Goal: Information Seeking & Learning: Learn about a topic

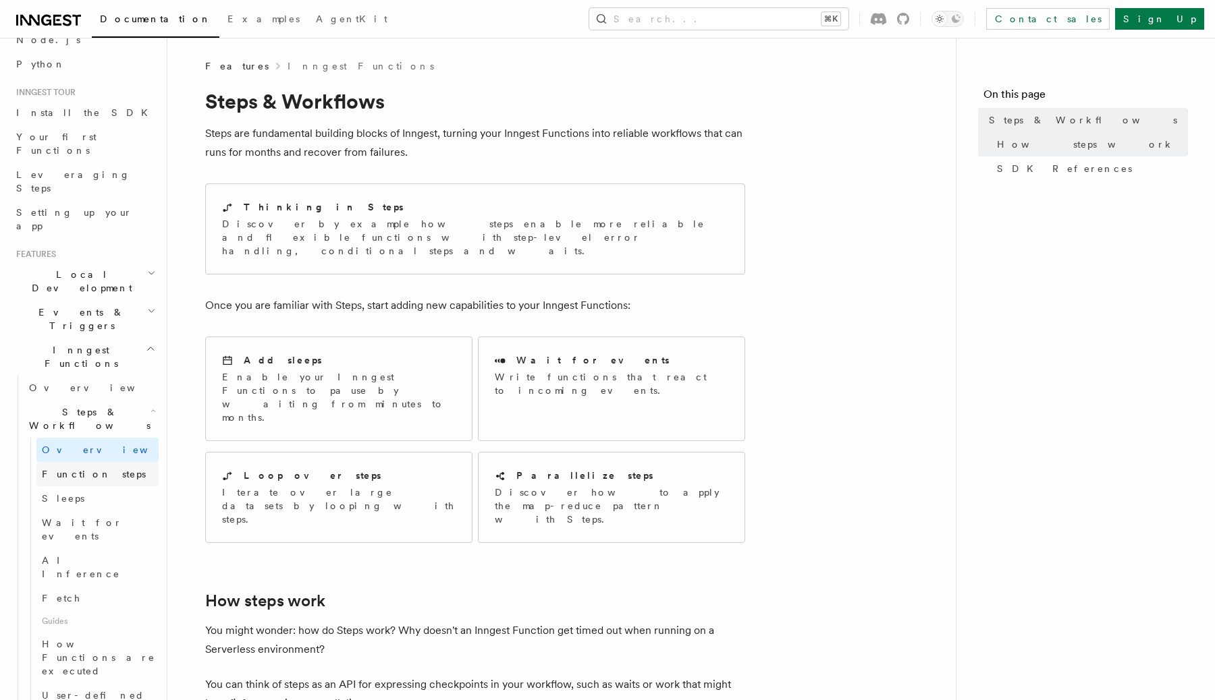
scroll to position [114, 0]
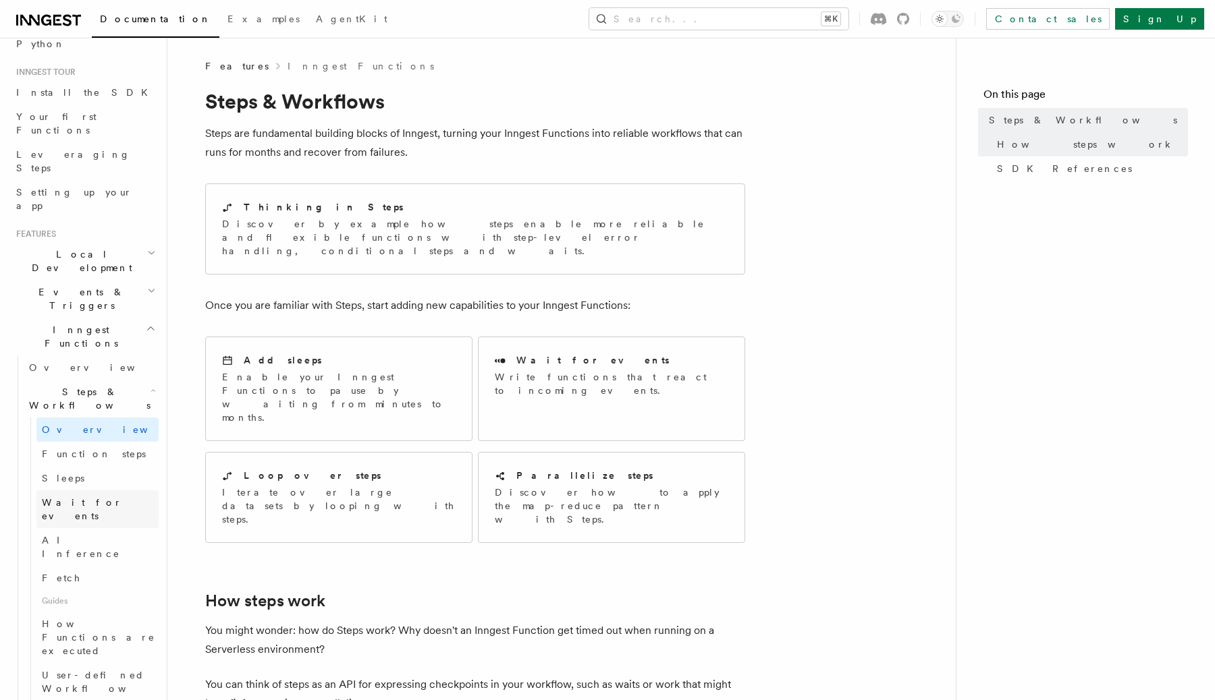
click at [111, 491] on link "Wait for events" at bounding box center [97, 510] width 122 height 38
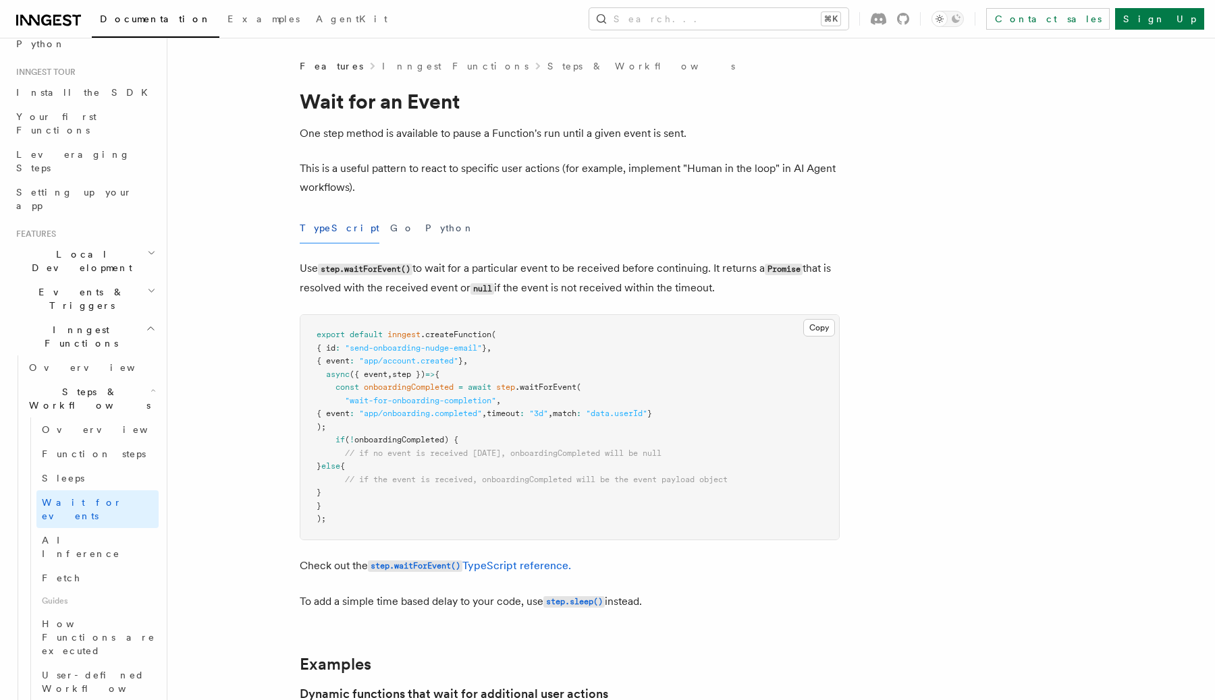
click at [139, 280] on h2 "Events & Triggers" at bounding box center [85, 299] width 148 height 38
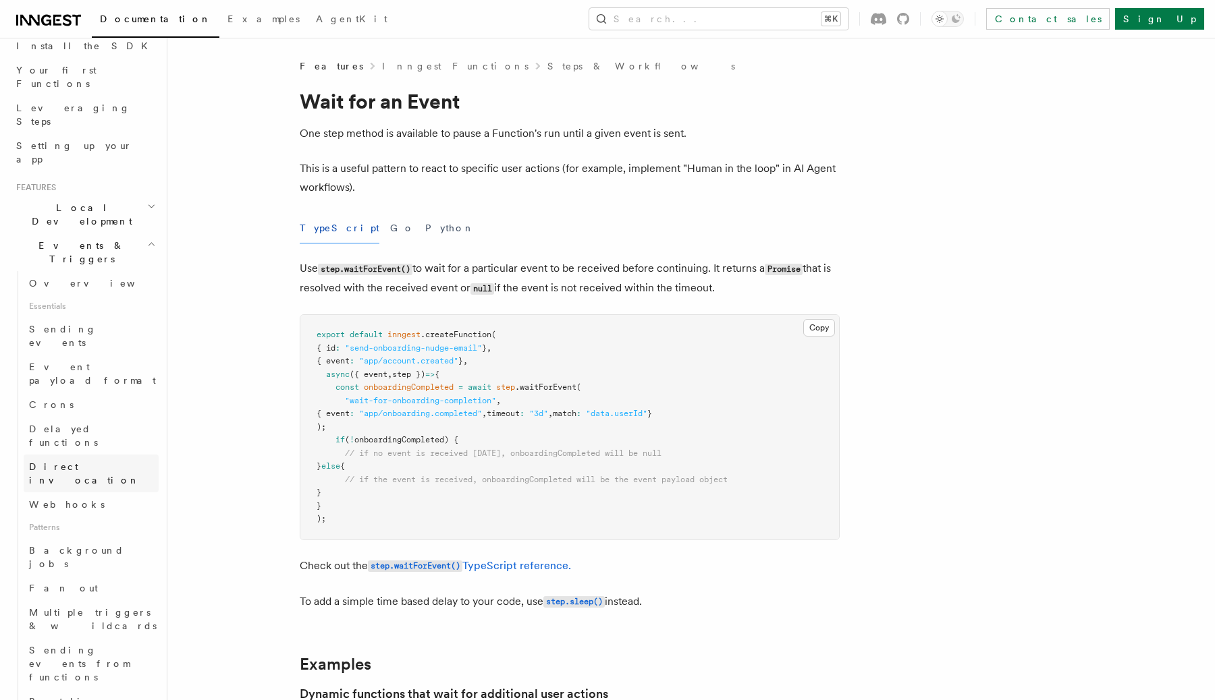
scroll to position [184, 0]
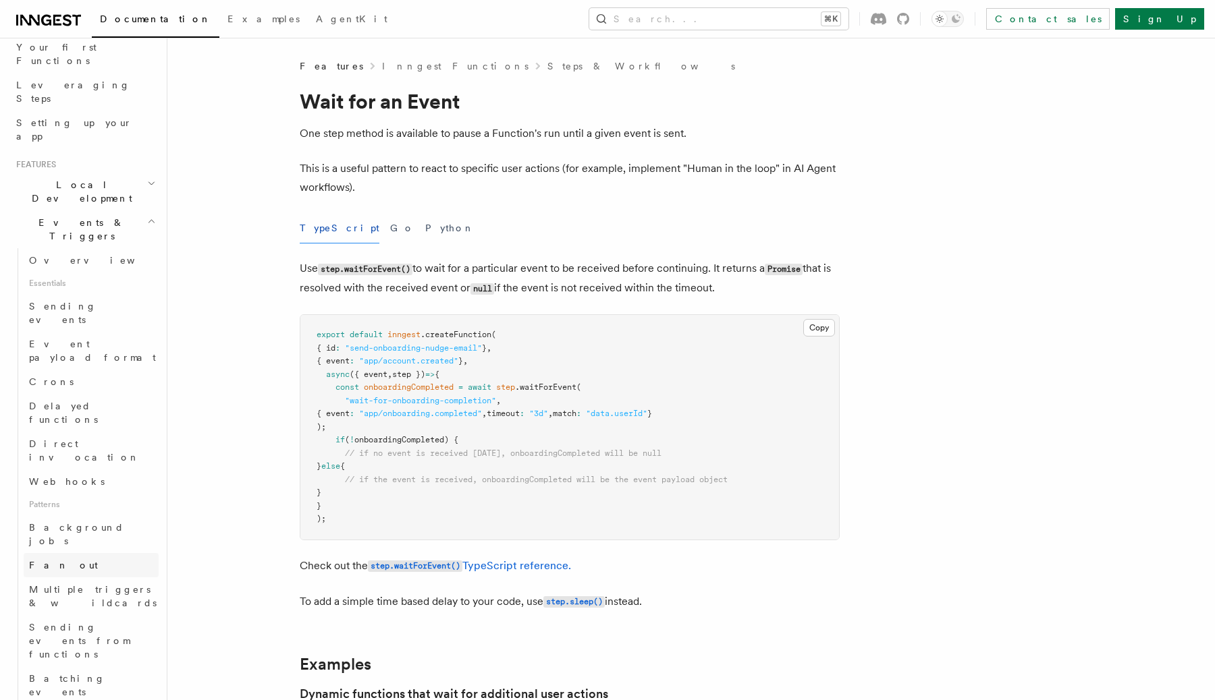
click at [90, 553] on link "Fan out" at bounding box center [91, 565] width 135 height 24
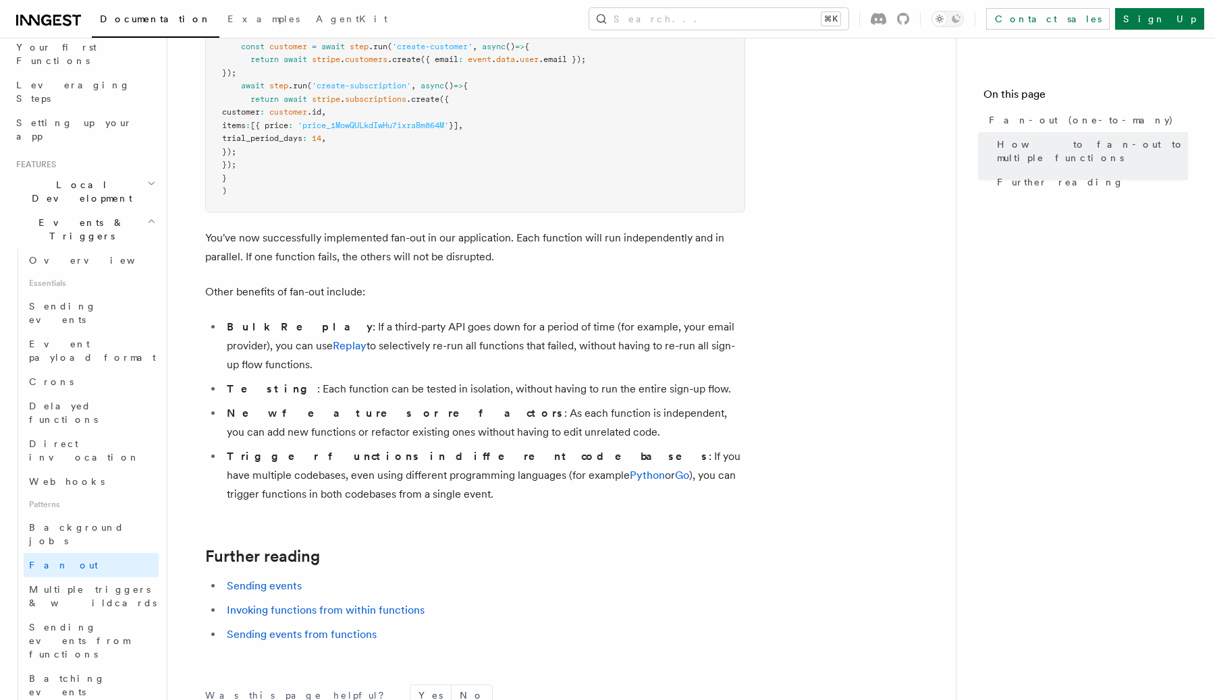
scroll to position [1537, 0]
click at [126, 584] on span "Multiple triggers & wildcards" at bounding box center [93, 596] width 128 height 24
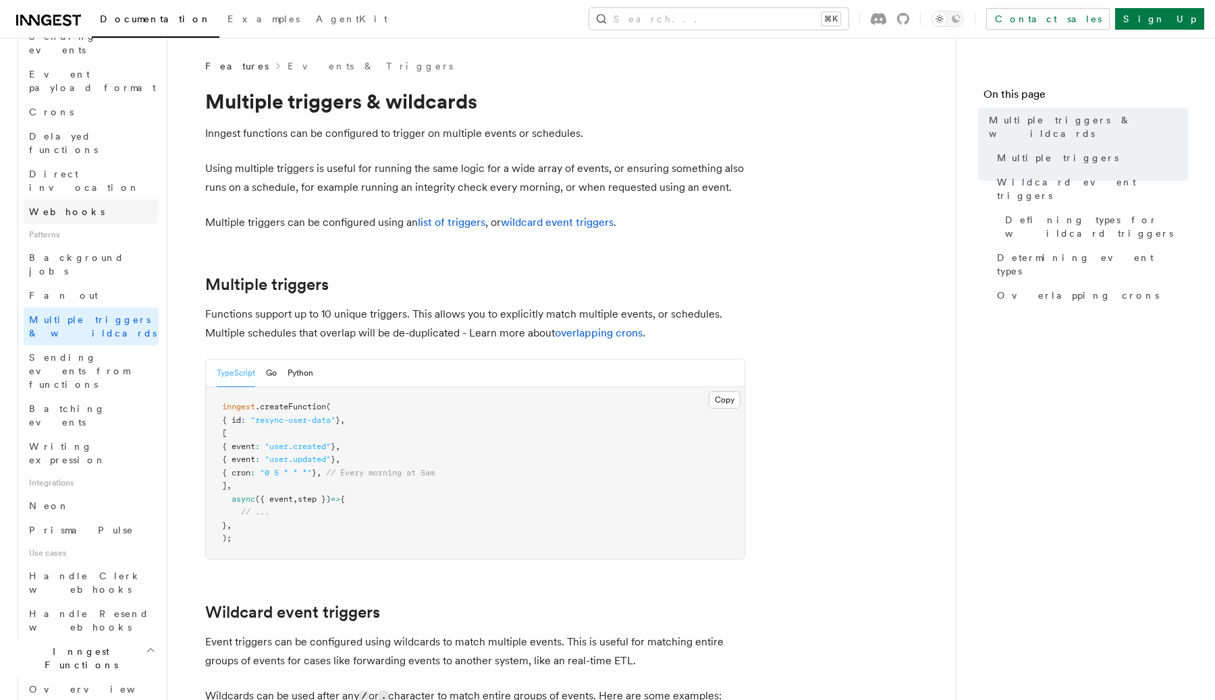
scroll to position [507, 0]
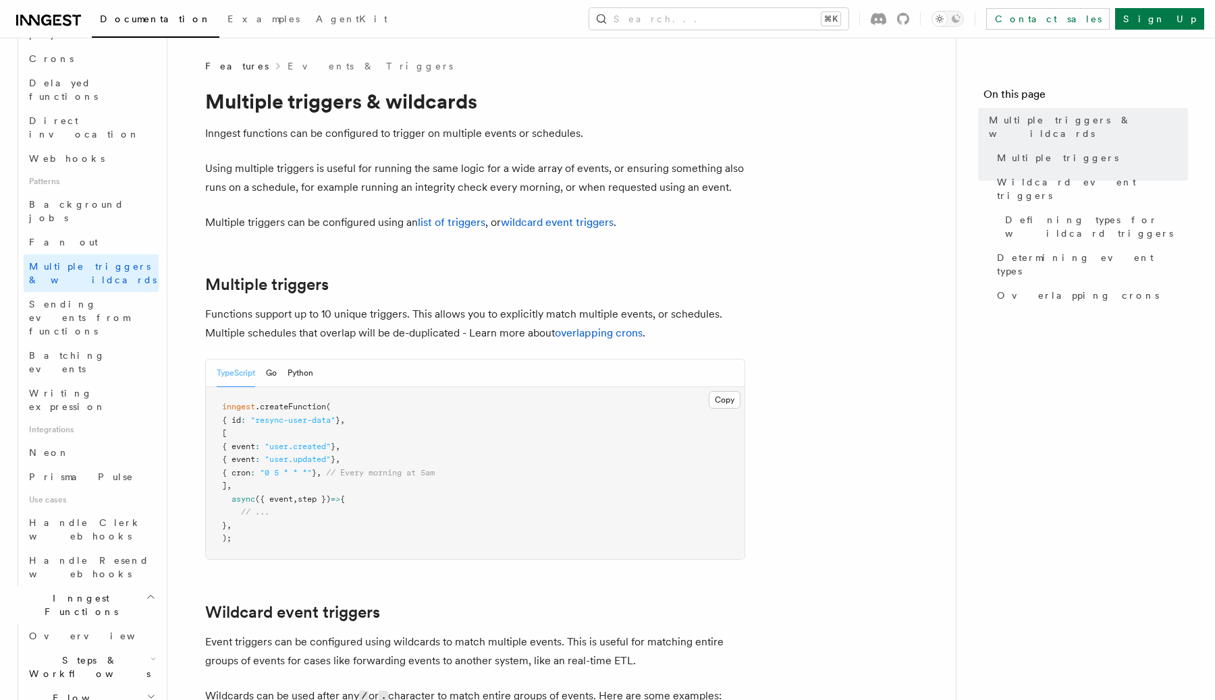
click at [118, 686] on h2 "Flow Control" at bounding box center [91, 705] width 135 height 38
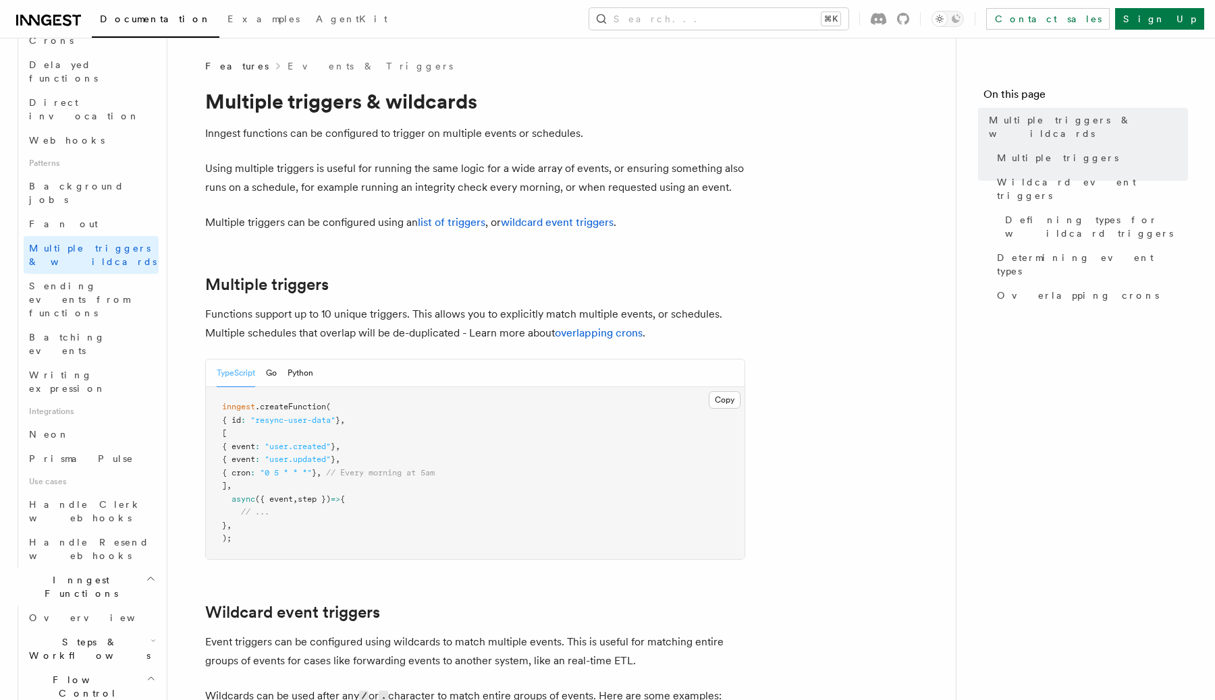
scroll to position [530, 0]
click at [109, 700] on link "Overview" at bounding box center [97, 712] width 122 height 24
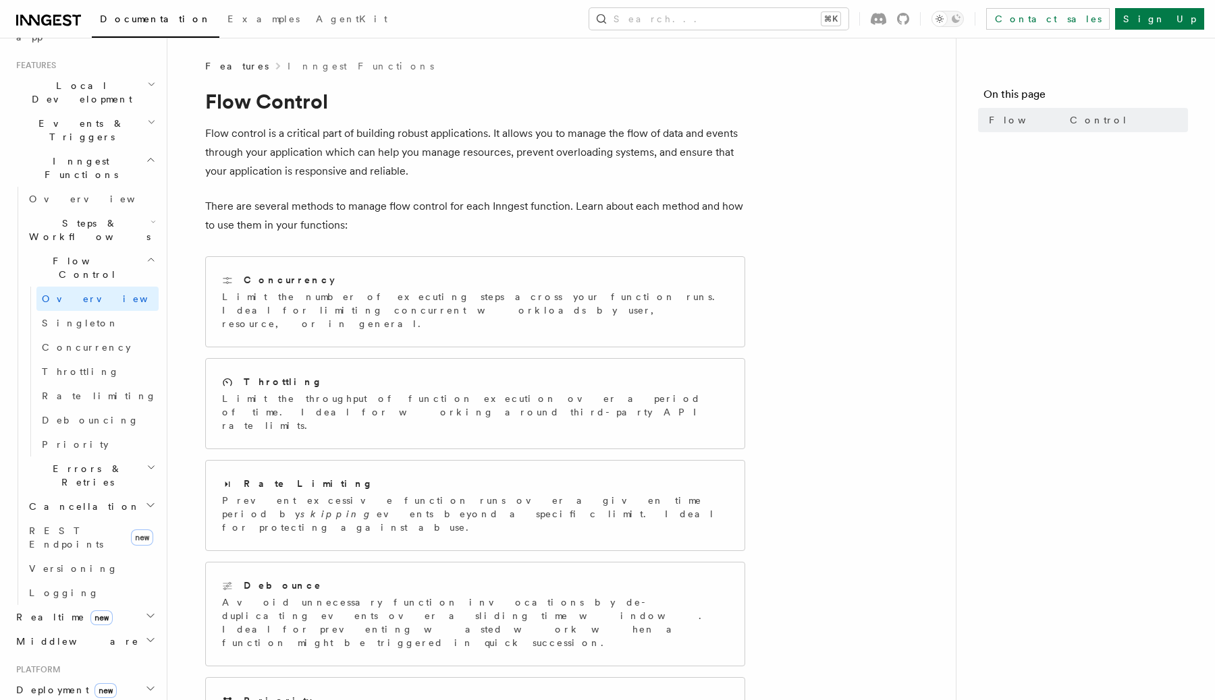
scroll to position [254, 0]
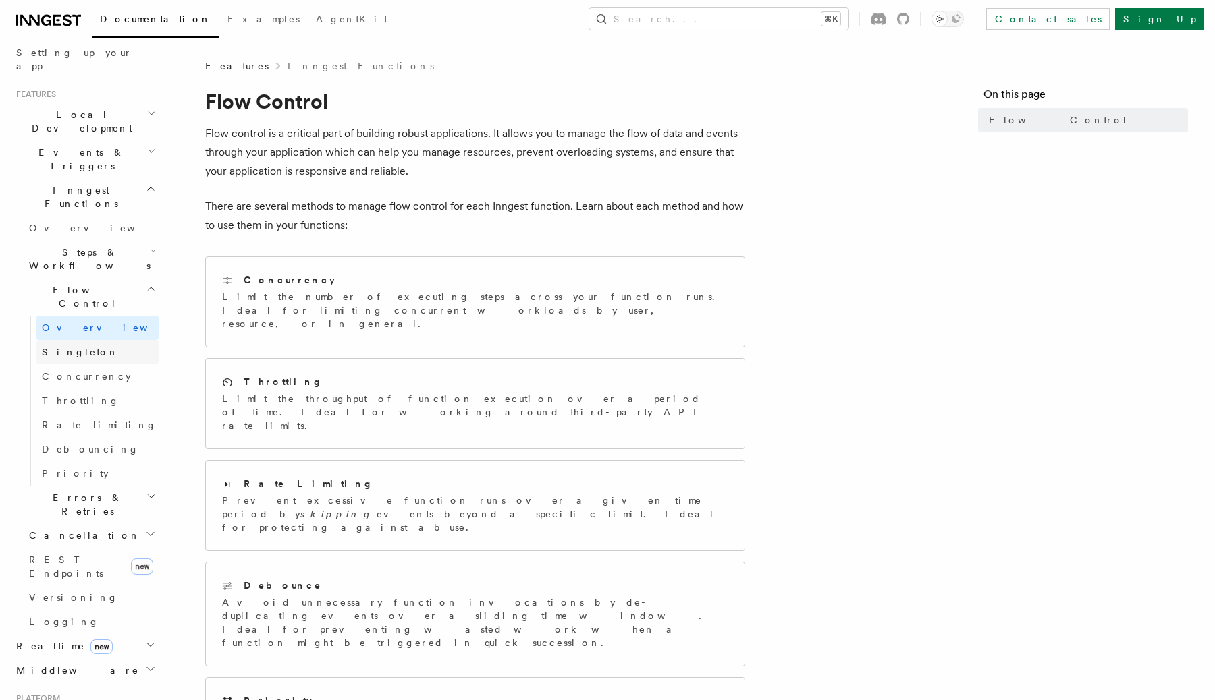
click at [107, 340] on link "Singleton" at bounding box center [97, 352] width 122 height 24
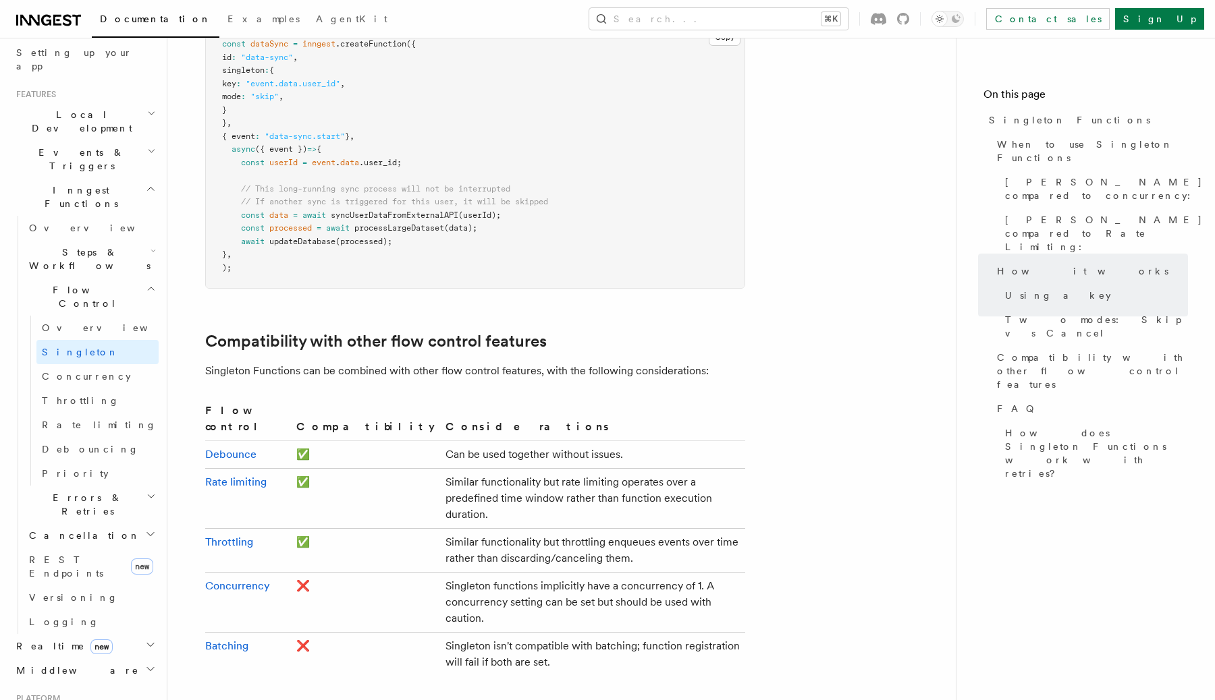
scroll to position [1981, 0]
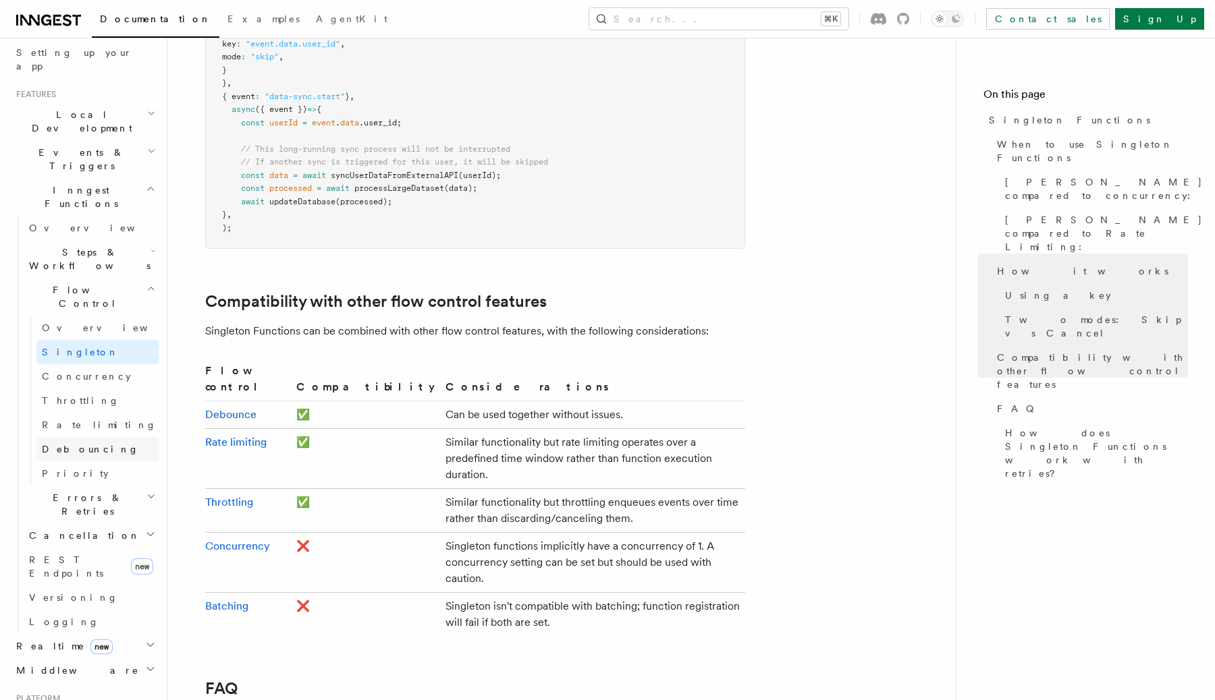
click at [121, 437] on link "Debouncing" at bounding box center [97, 449] width 122 height 24
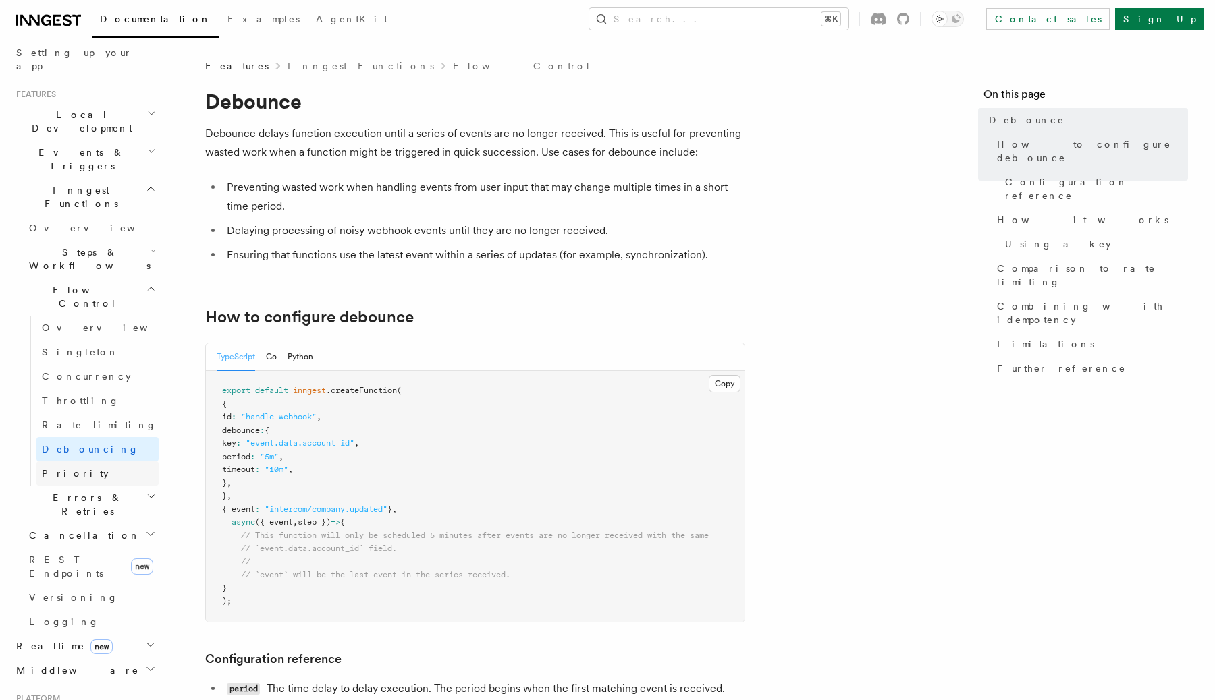
click at [108, 462] on link "Priority" at bounding box center [97, 474] width 122 height 24
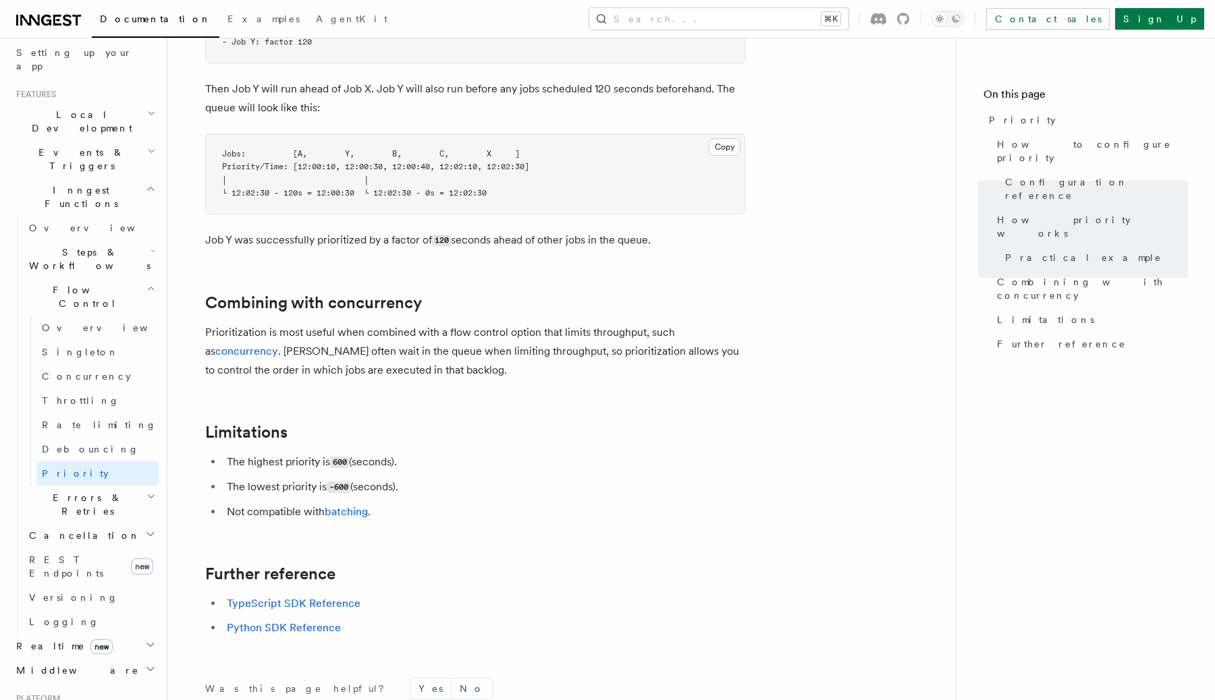
scroll to position [1320, 0]
